Goal: Task Accomplishment & Management: Use online tool/utility

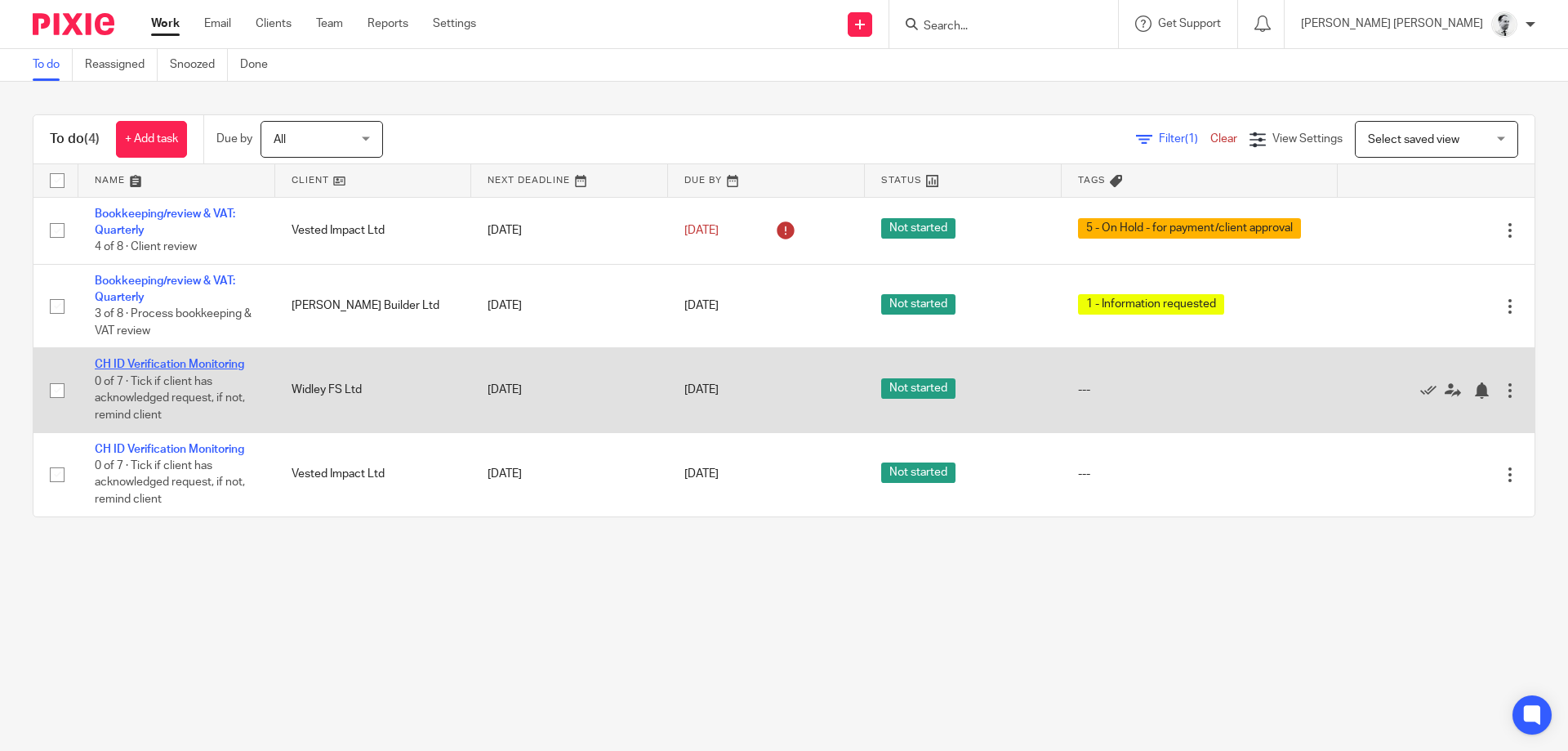
click at [204, 360] on link "CH ID Verification Monitoring" at bounding box center [170, 364] width 150 height 12
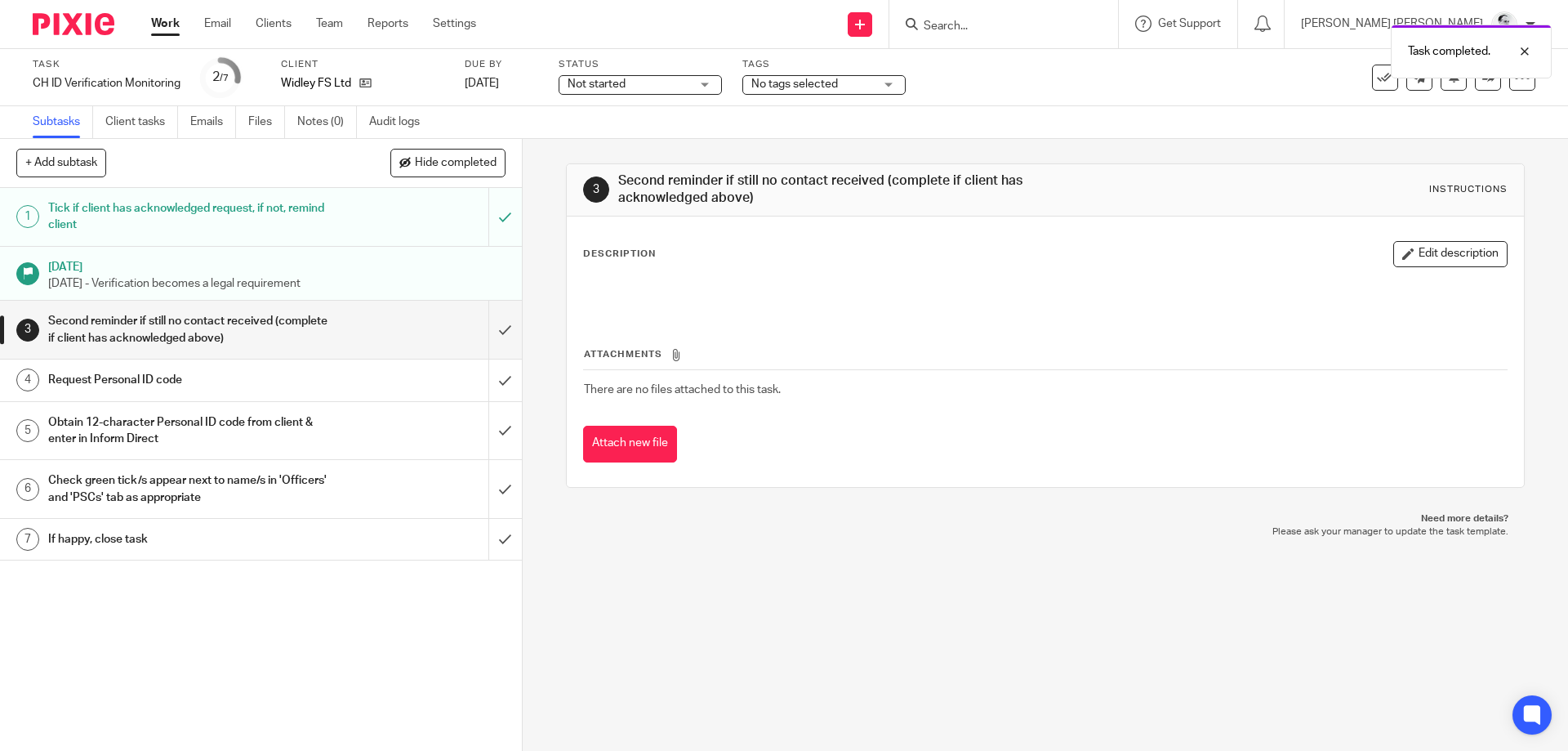
click at [155, 25] on link "Work" at bounding box center [165, 24] width 29 height 16
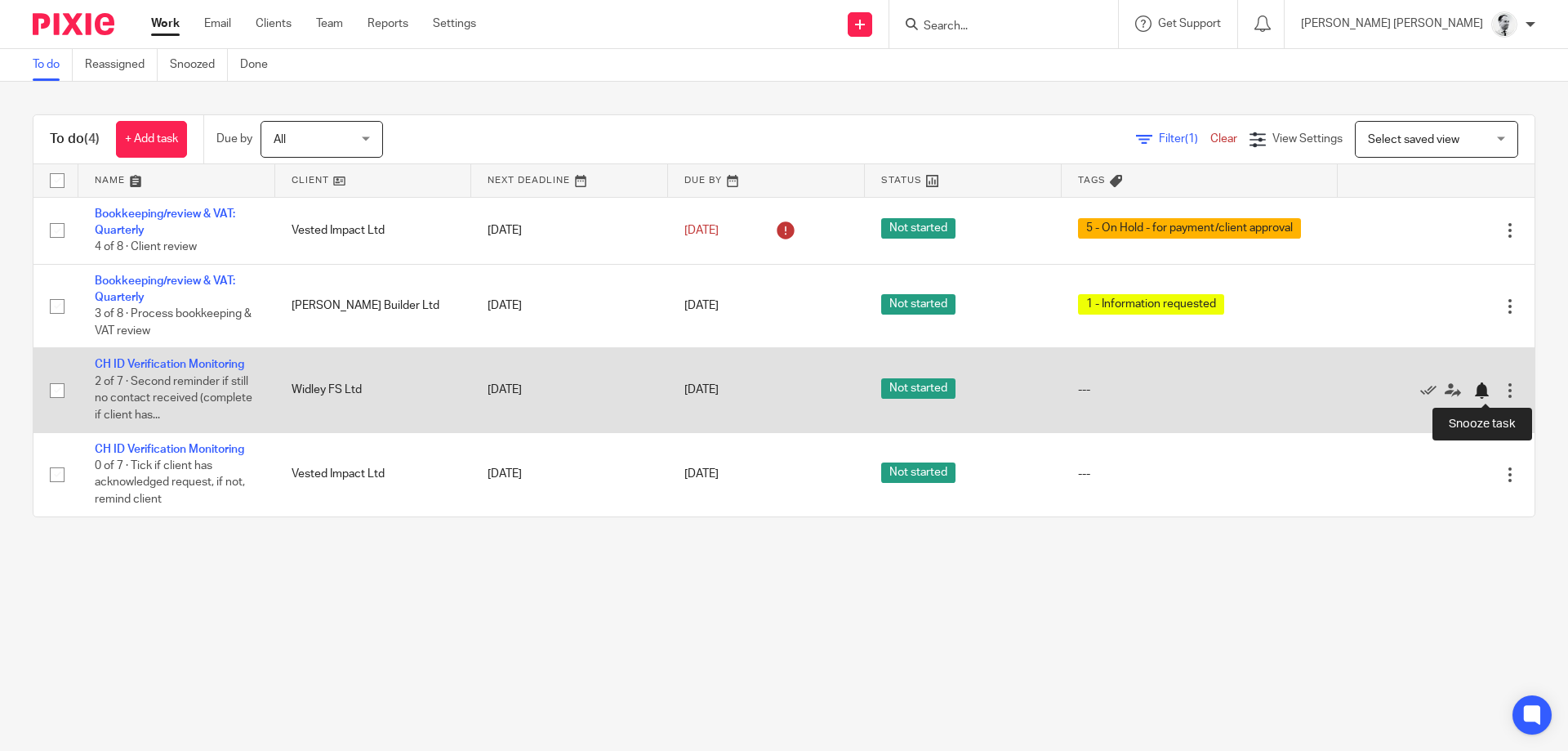
click at [1479, 393] on div at bounding box center [1481, 390] width 16 height 16
